Goal: Find contact information: Find contact information

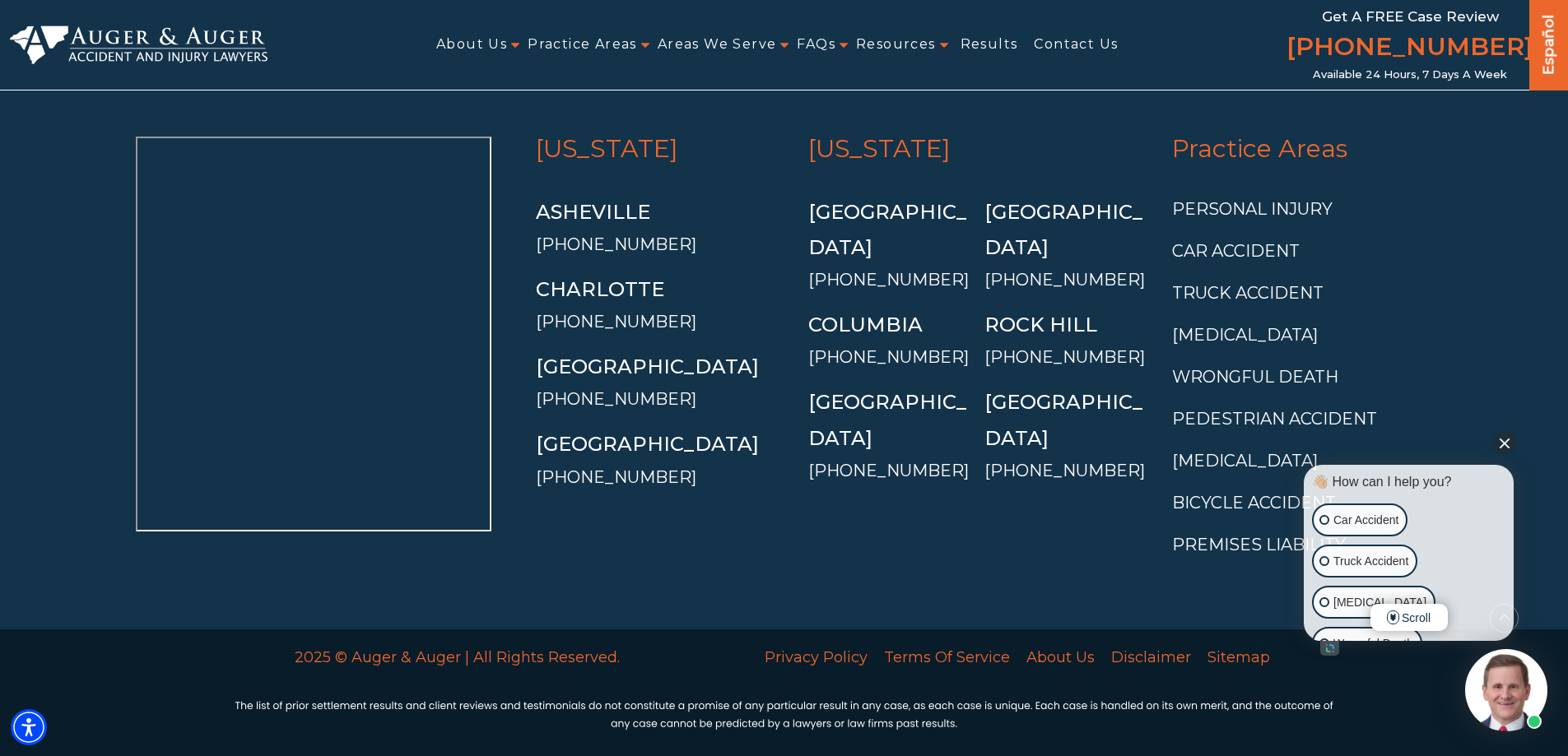
scroll to position [6180, 0]
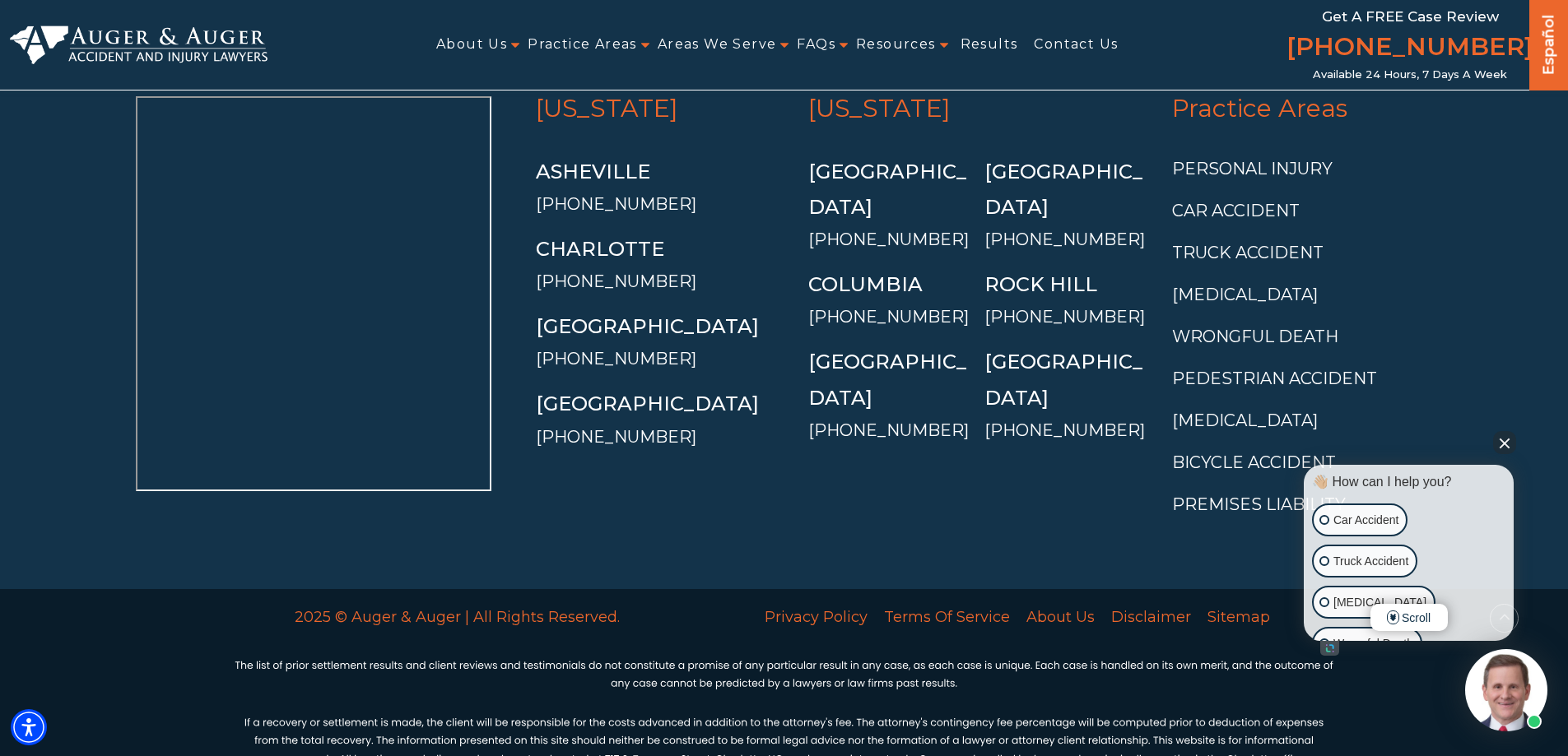
click at [1507, 443] on button "Close Intaker Chat Widget" at bounding box center [1505, 443] width 23 height 23
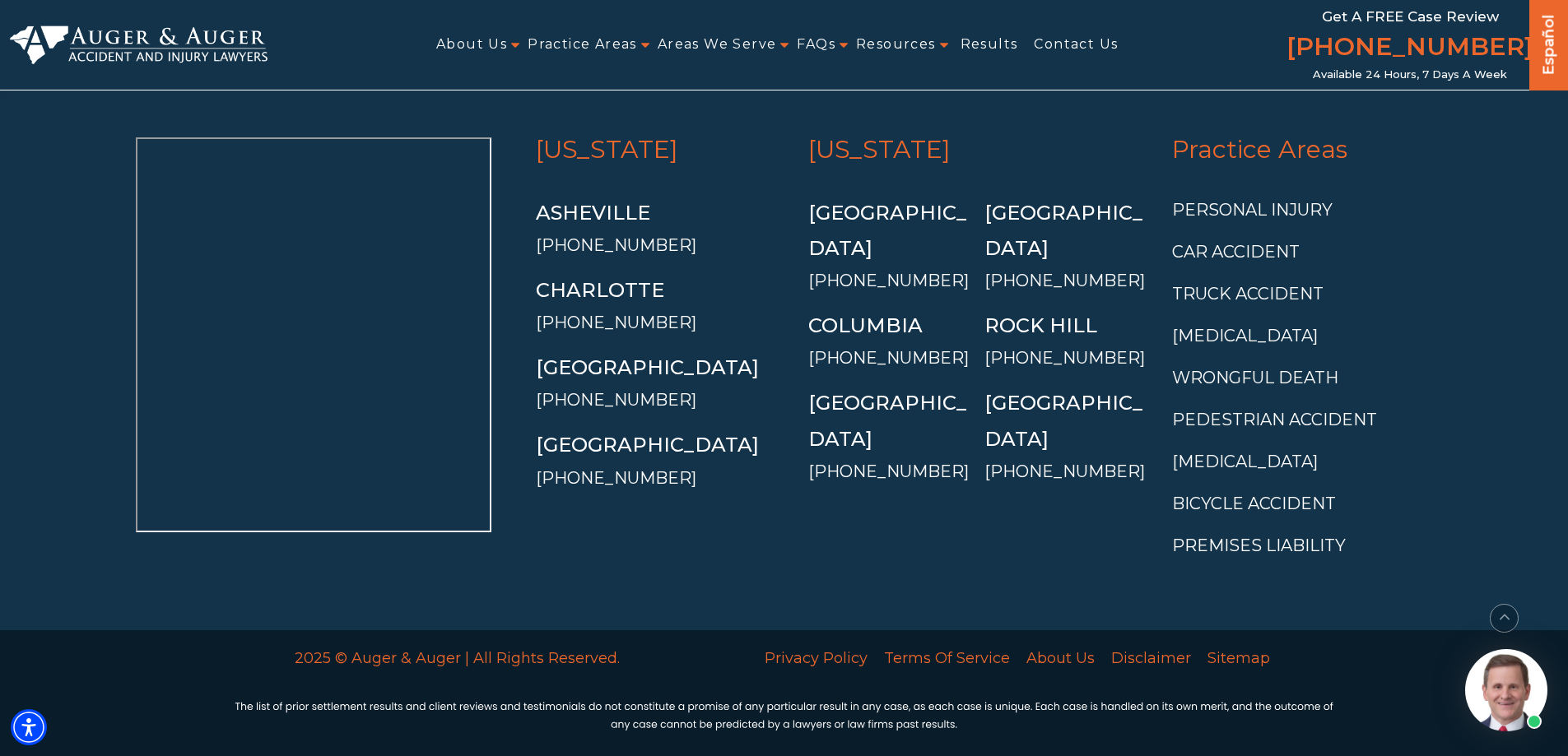
scroll to position [6098, 0]
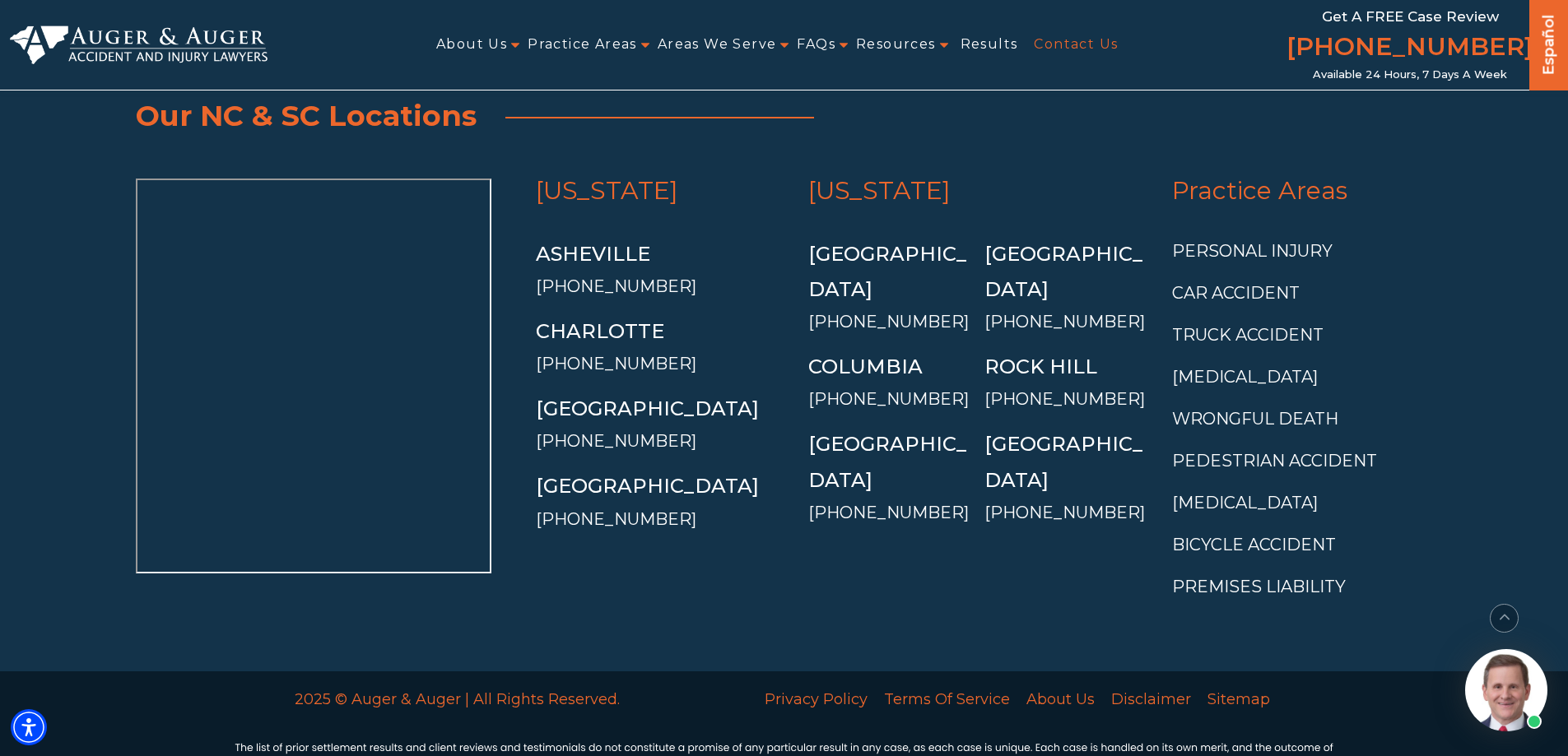
click at [1073, 36] on link "Contact Us" at bounding box center [1076, 45] width 84 height 37
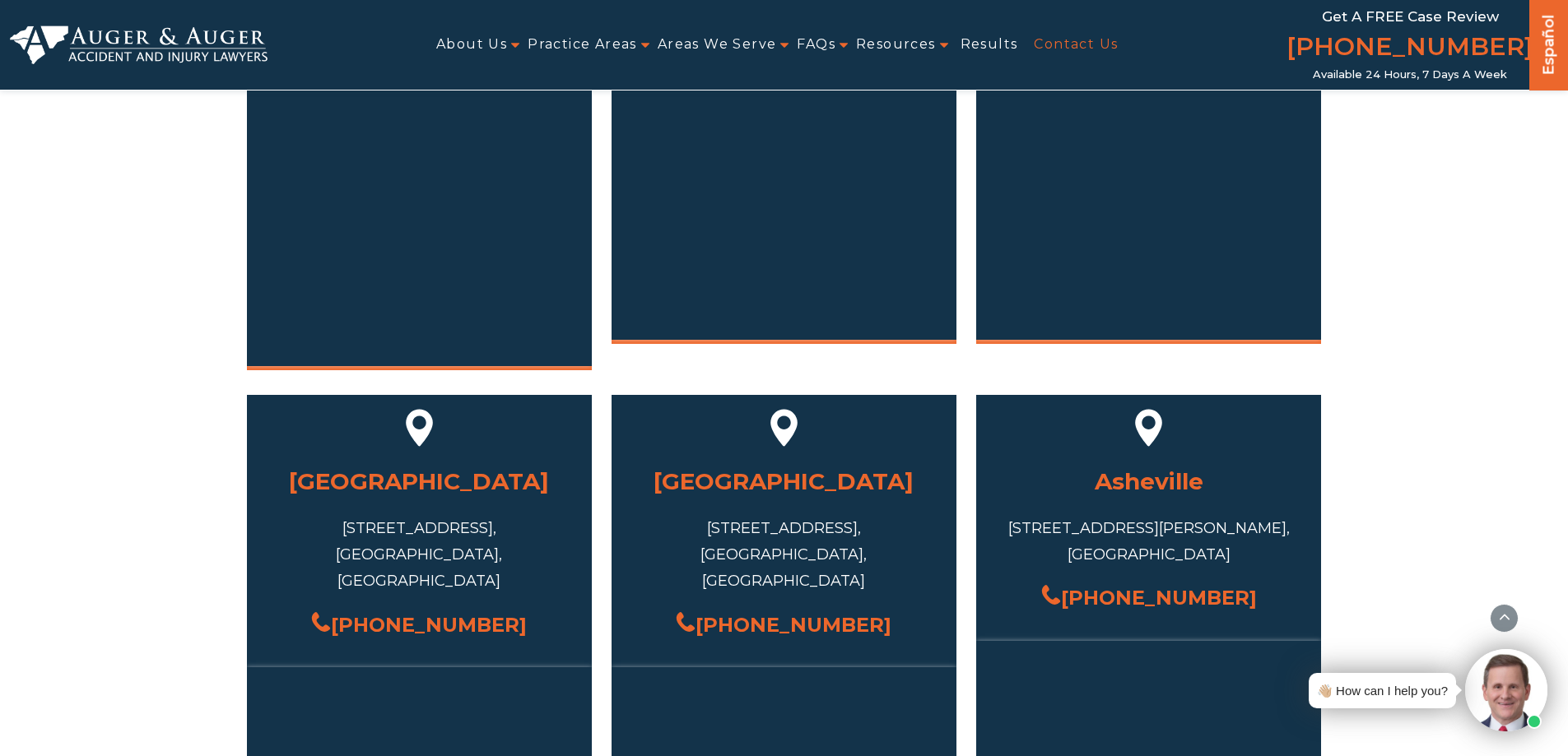
scroll to position [1069, 0]
